Goal: Book appointment/travel/reservation

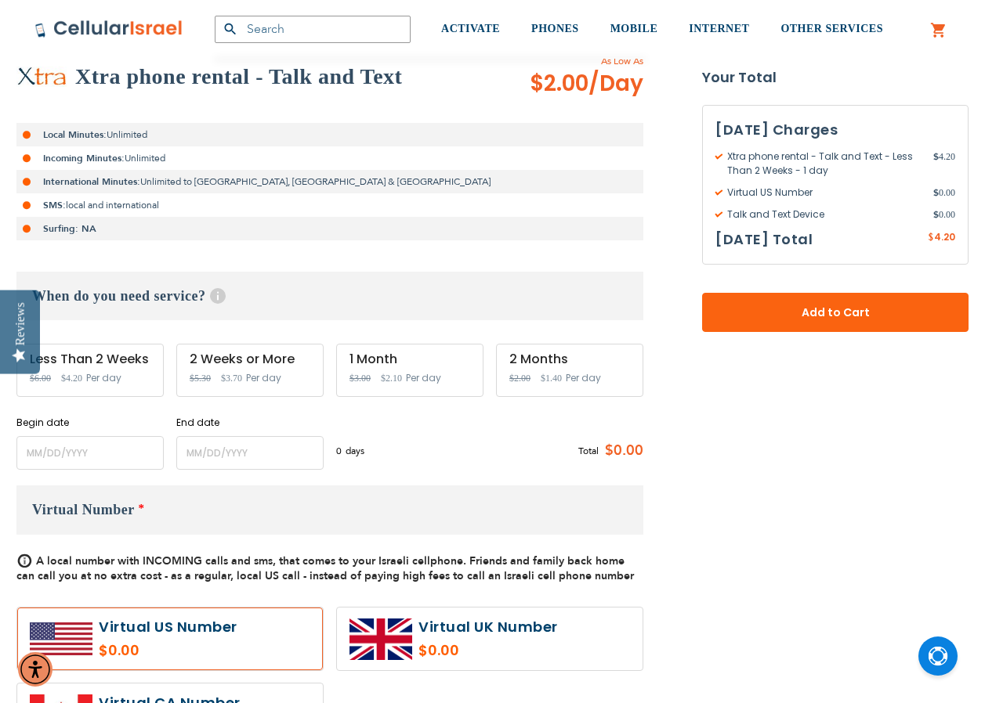
scroll to position [235, 0]
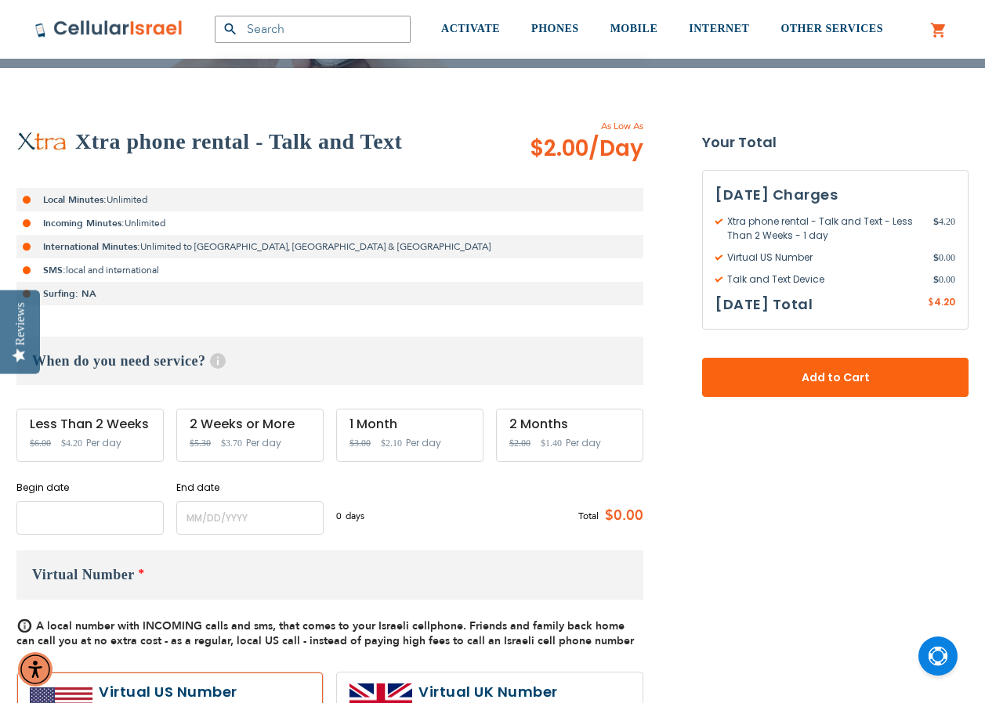
click at [104, 518] on input "name" at bounding box center [89, 518] width 147 height 34
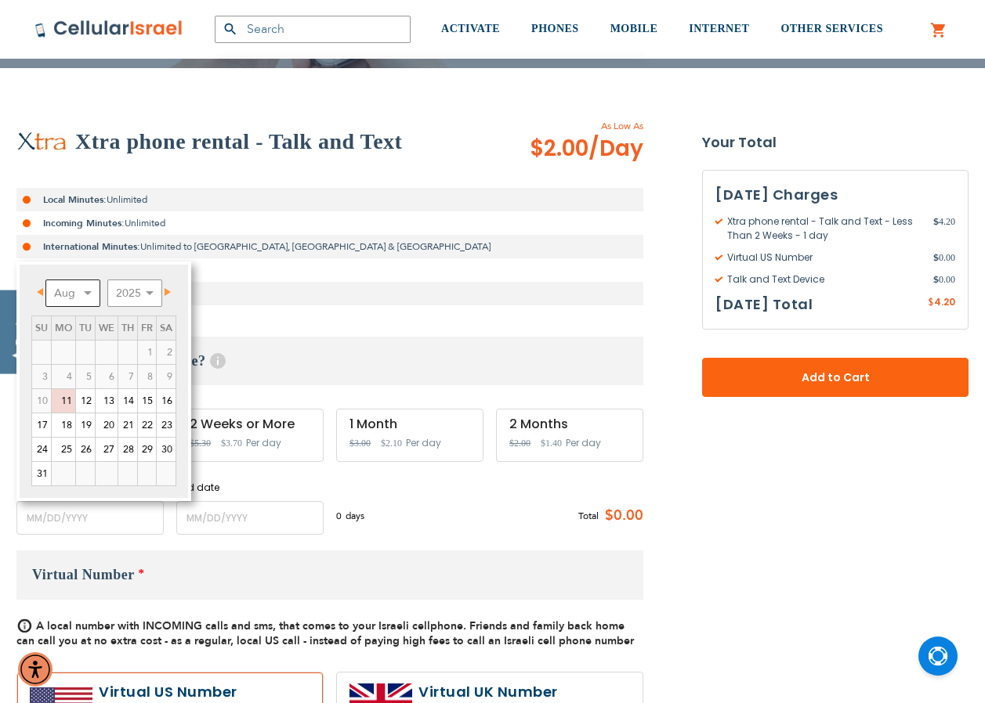
click at [91, 293] on select "Aug Sep Oct Nov Dec" at bounding box center [72, 293] width 55 height 27
click at [70, 378] on link "8" at bounding box center [63, 376] width 23 height 23
type input "[DATE]"
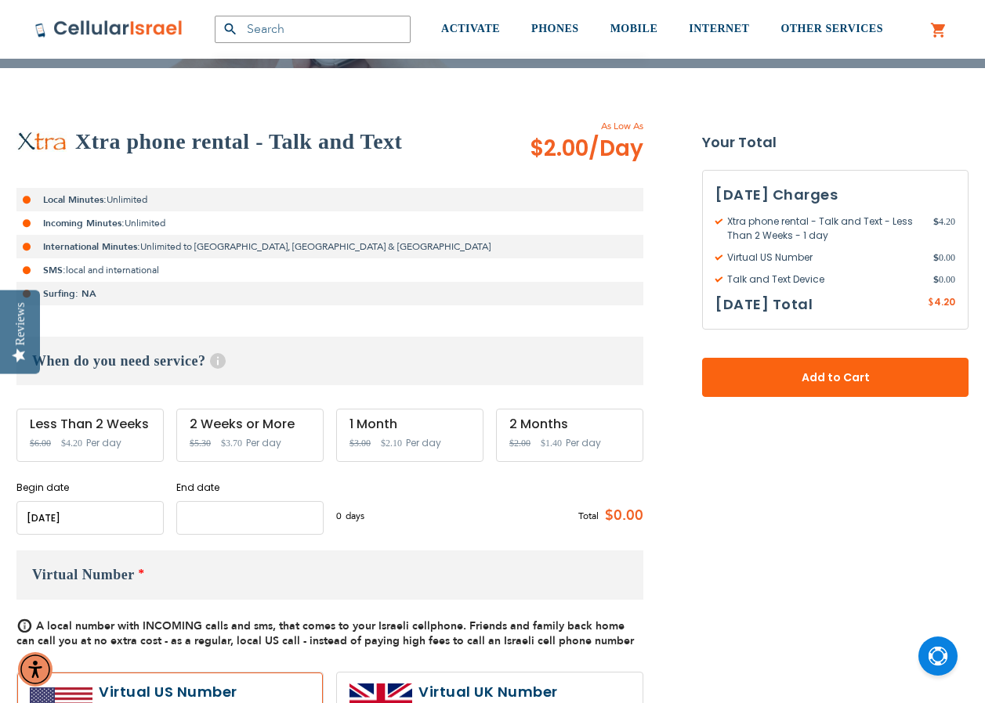
click at [231, 520] on input "name" at bounding box center [249, 518] width 147 height 34
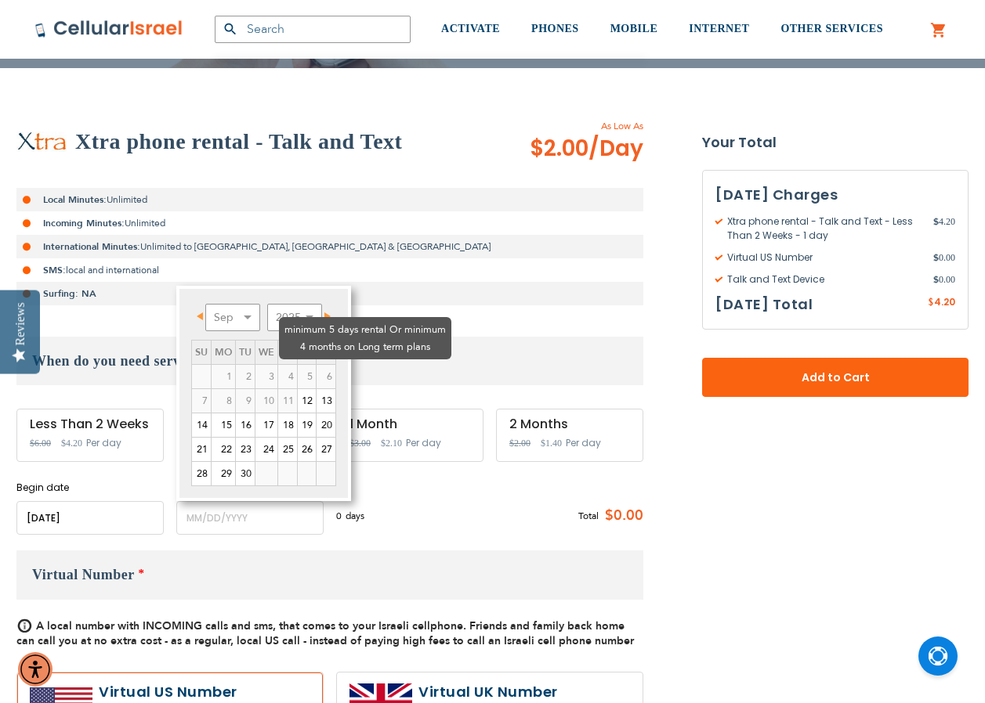
click at [330, 365] on td "6" at bounding box center [326, 377] width 20 height 24
click at [327, 365] on td "6" at bounding box center [326, 377] width 20 height 24
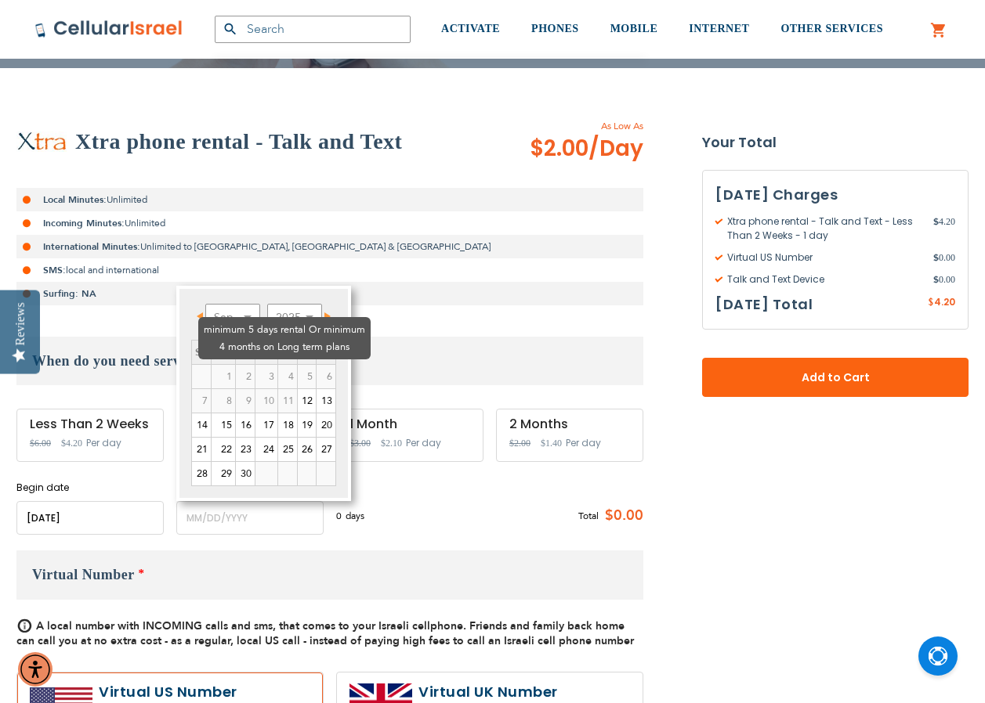
click at [236, 365] on td "2" at bounding box center [246, 377] width 20 height 24
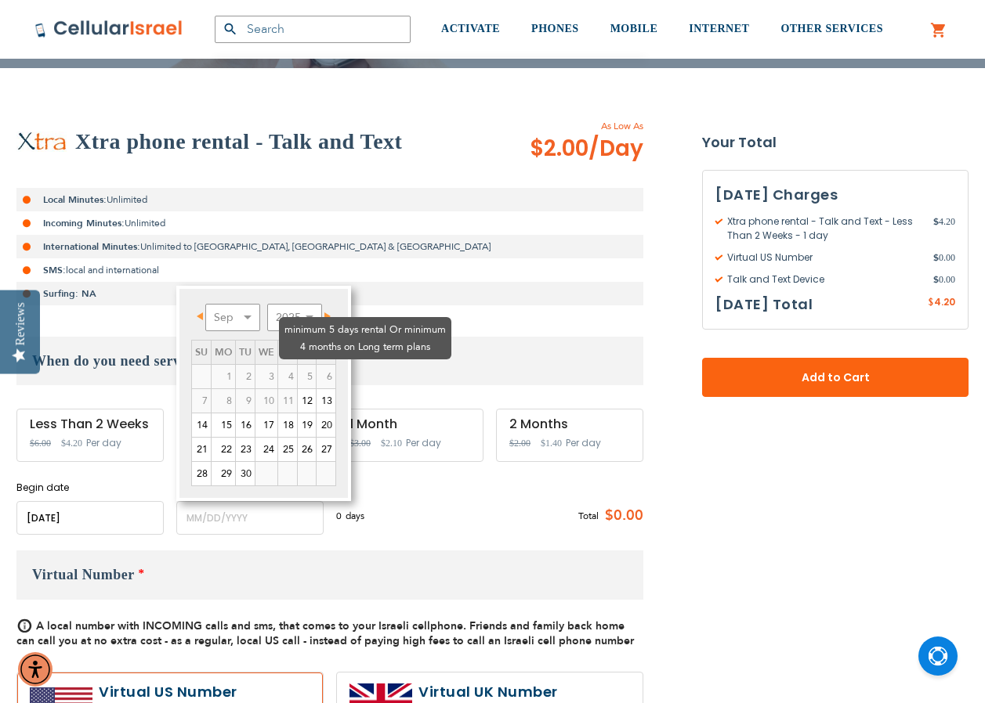
click at [316, 365] on td "6" at bounding box center [326, 377] width 20 height 24
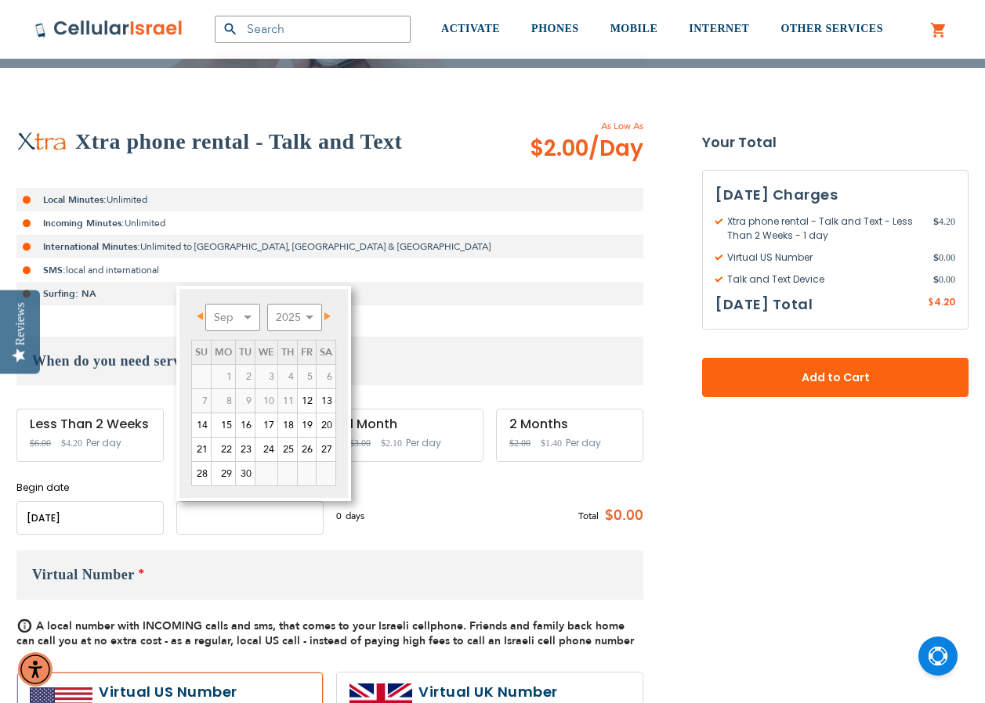
click at [218, 528] on input "name" at bounding box center [249, 518] width 147 height 34
click at [219, 522] on input "name" at bounding box center [249, 518] width 147 height 34
click at [326, 316] on span "Next" at bounding box center [327, 317] width 6 height 8
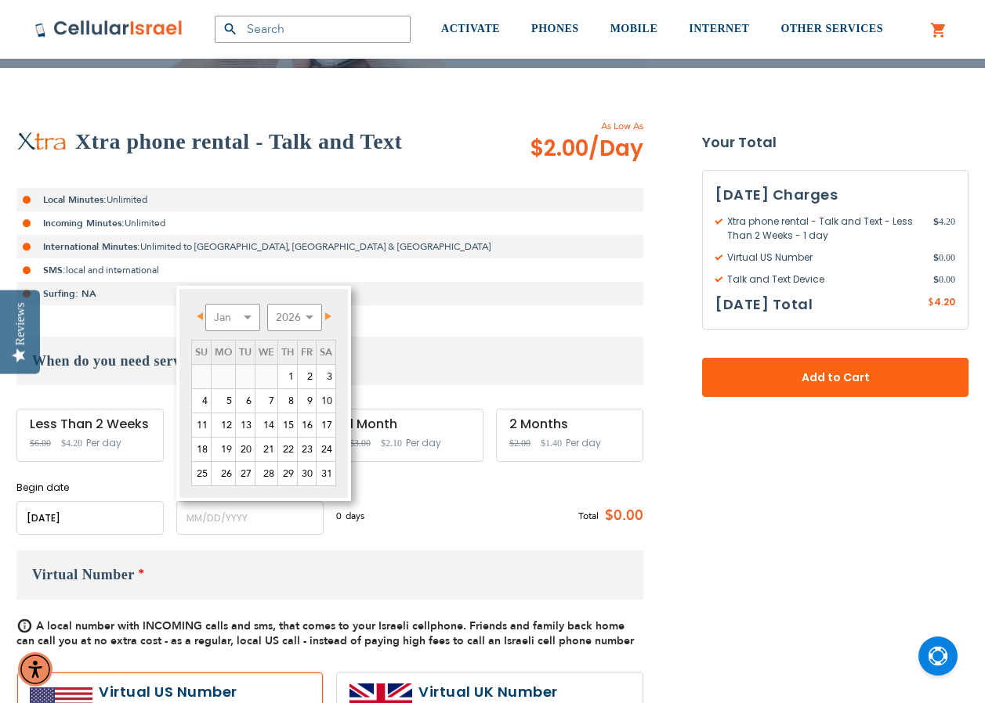
click at [326, 316] on span "Next" at bounding box center [328, 317] width 6 height 8
click at [246, 426] on link "16" at bounding box center [245, 425] width 19 height 23
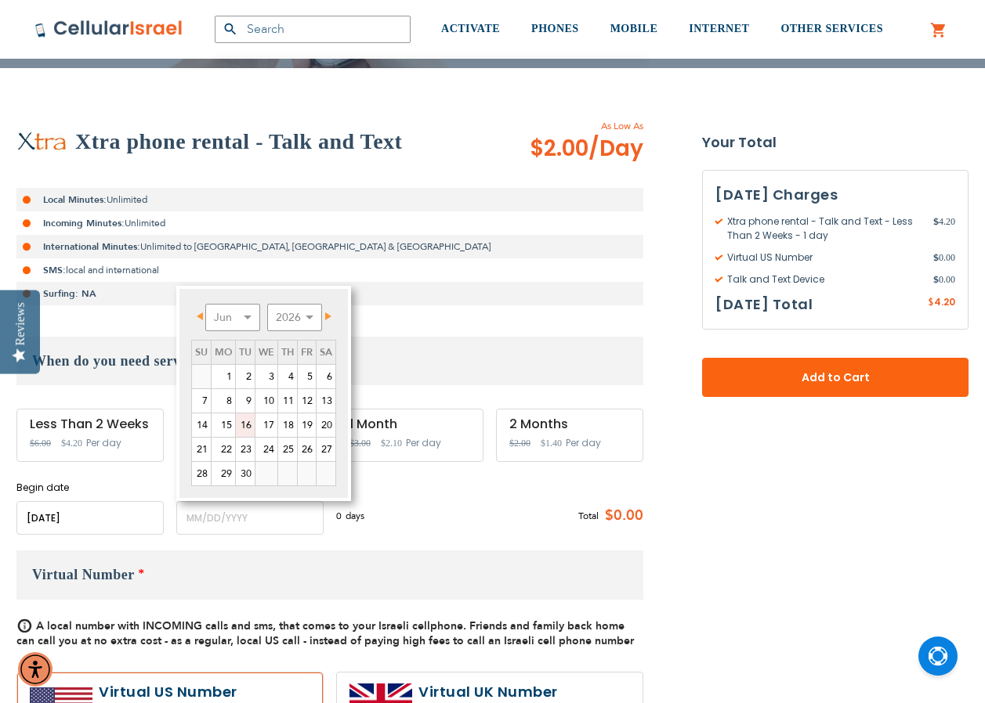
type input "[DATE]"
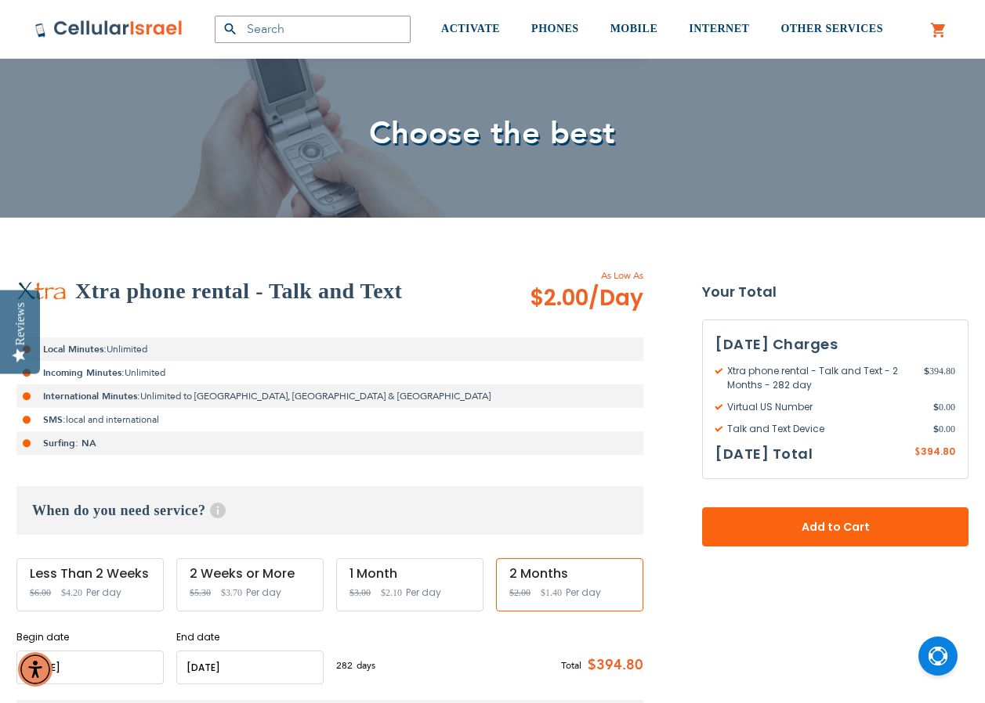
scroll to position [78, 0]
